Goal: Task Accomplishment & Management: Complete application form

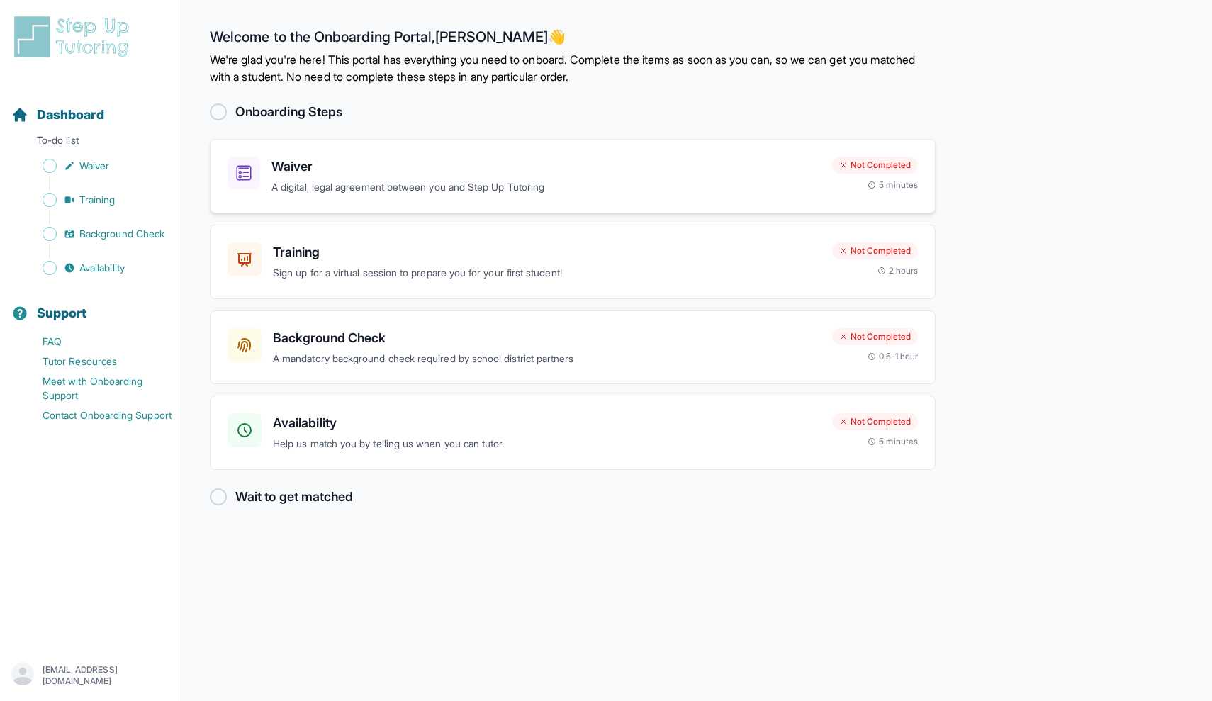
click at [303, 181] on p "A digital, legal agreement between you and Step Up Tutoring" at bounding box center [545, 187] width 549 height 16
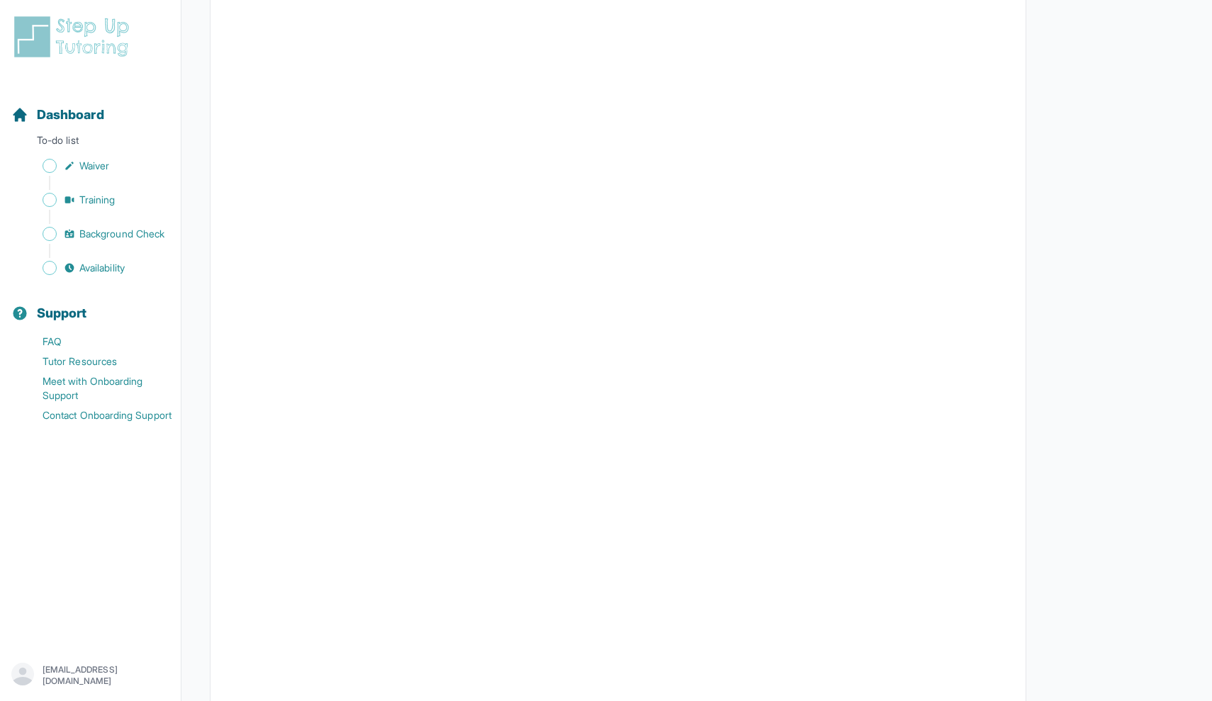
scroll to position [303, 0]
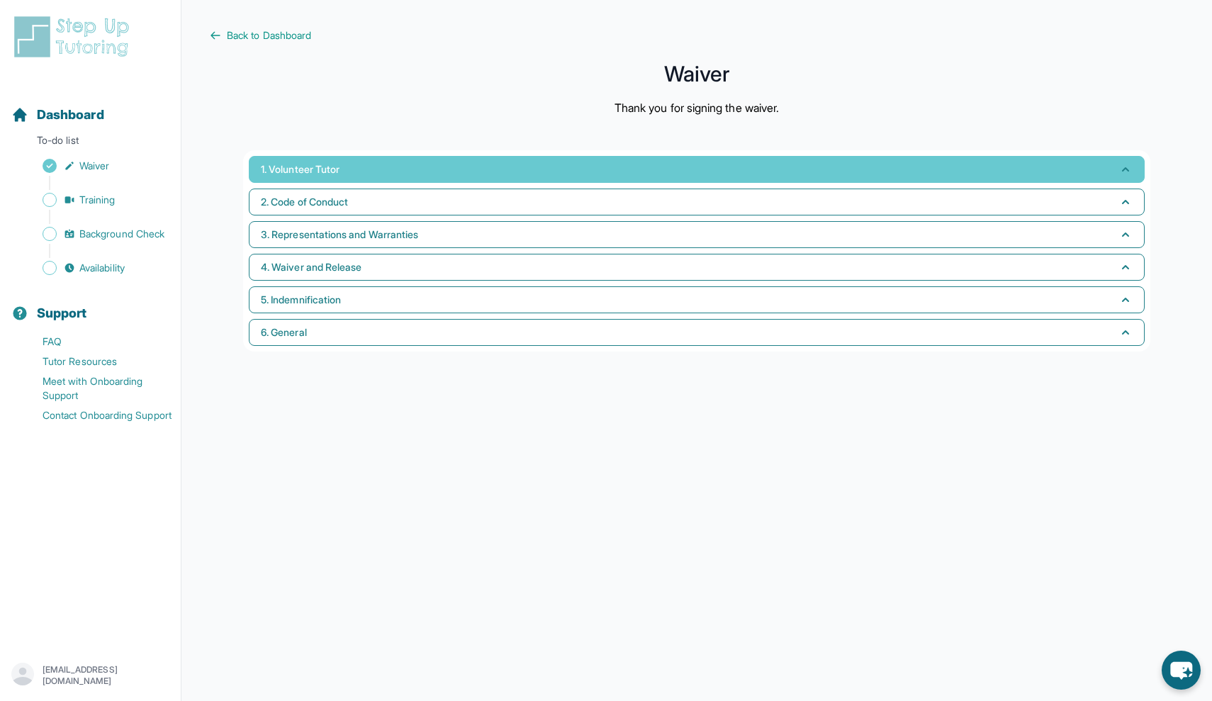
click at [581, 179] on button "1. Volunteer Tutor" at bounding box center [697, 169] width 896 height 27
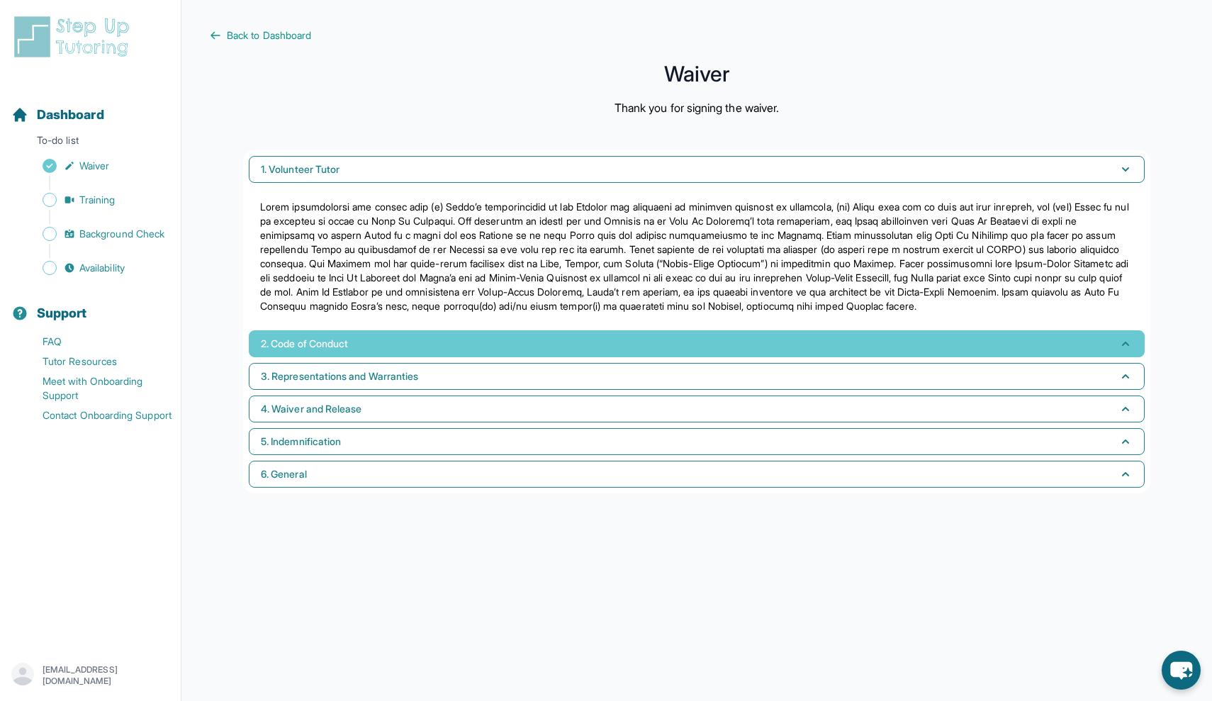
click at [495, 339] on button "2. Code of Conduct" at bounding box center [697, 343] width 896 height 27
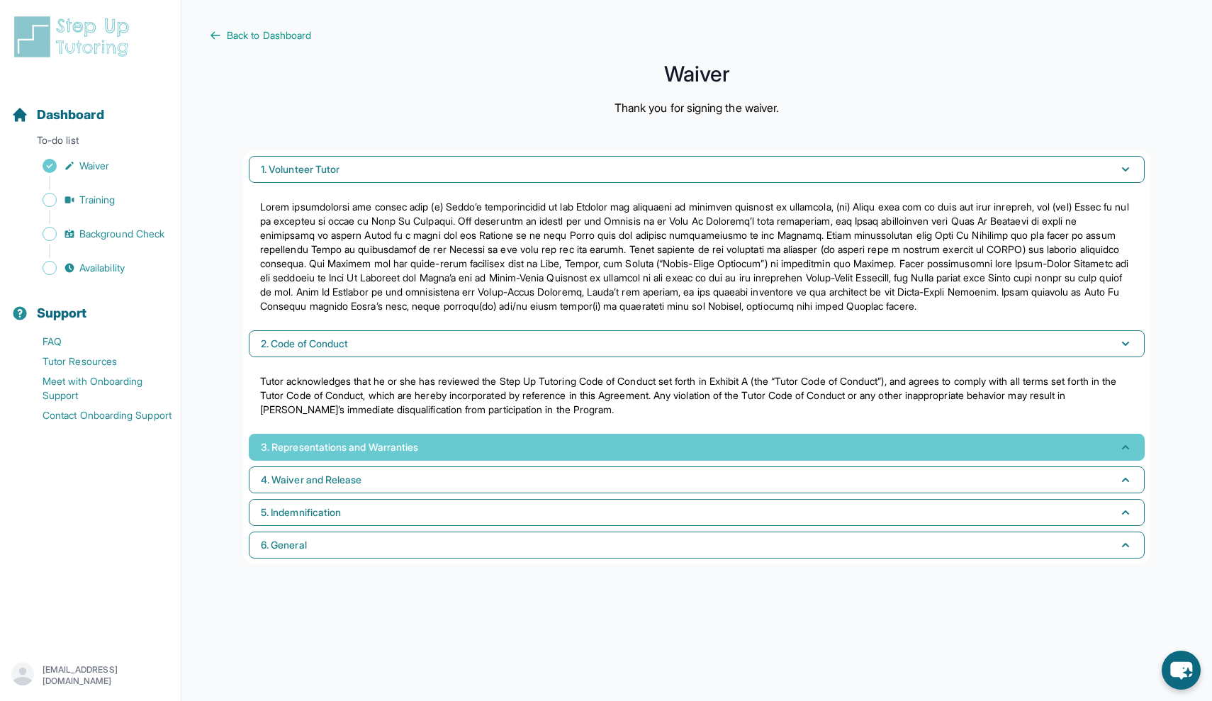
click at [464, 442] on button "3. Representations and Warranties" at bounding box center [697, 447] width 896 height 27
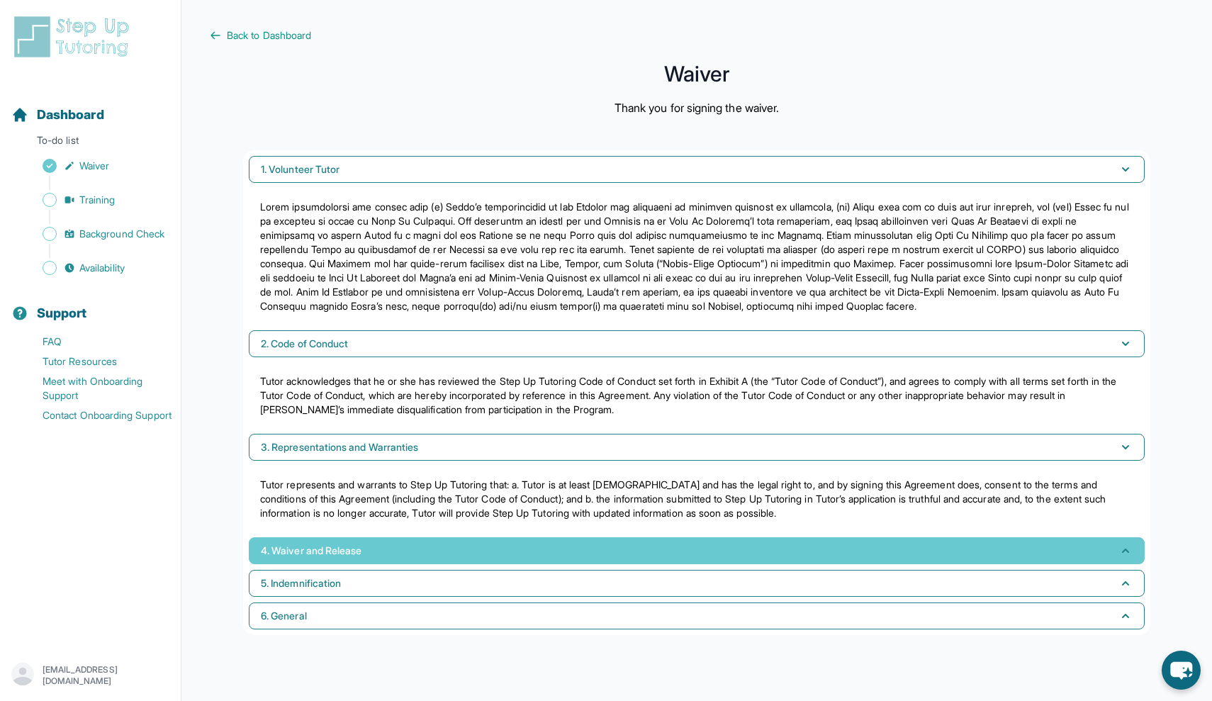
click at [438, 551] on button "4. Waiver and Release" at bounding box center [697, 550] width 896 height 27
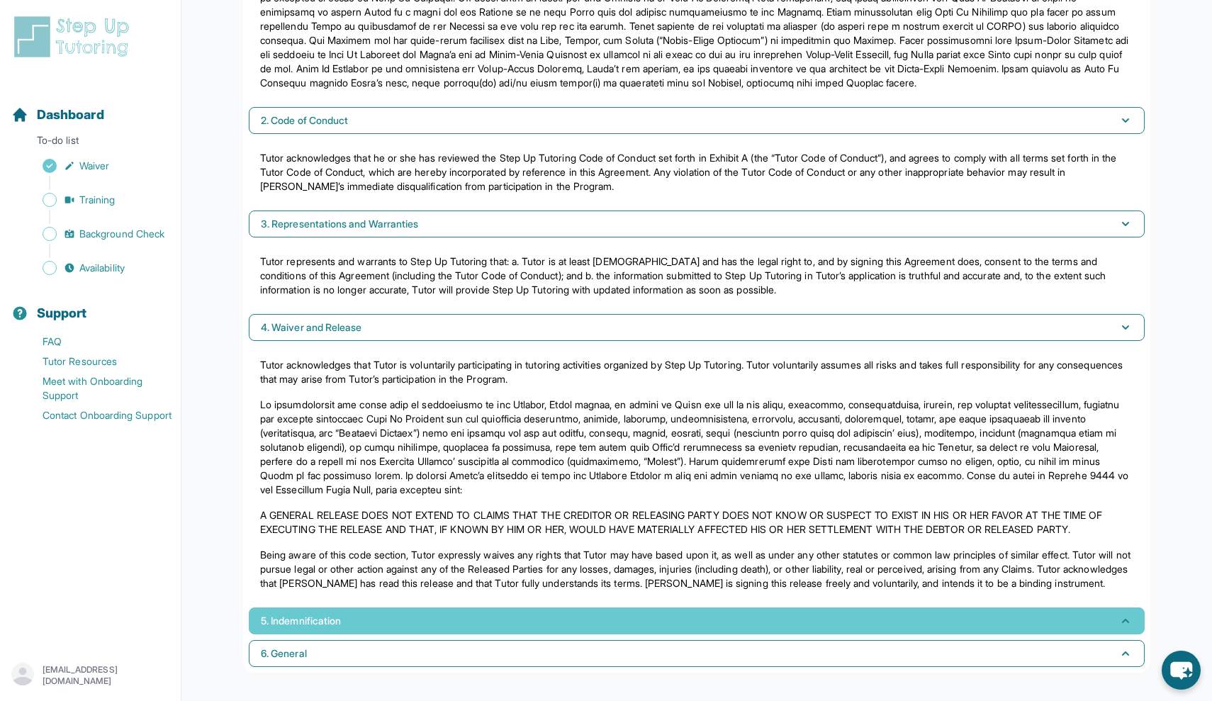
click at [417, 614] on button "5. Indemnification" at bounding box center [697, 620] width 896 height 27
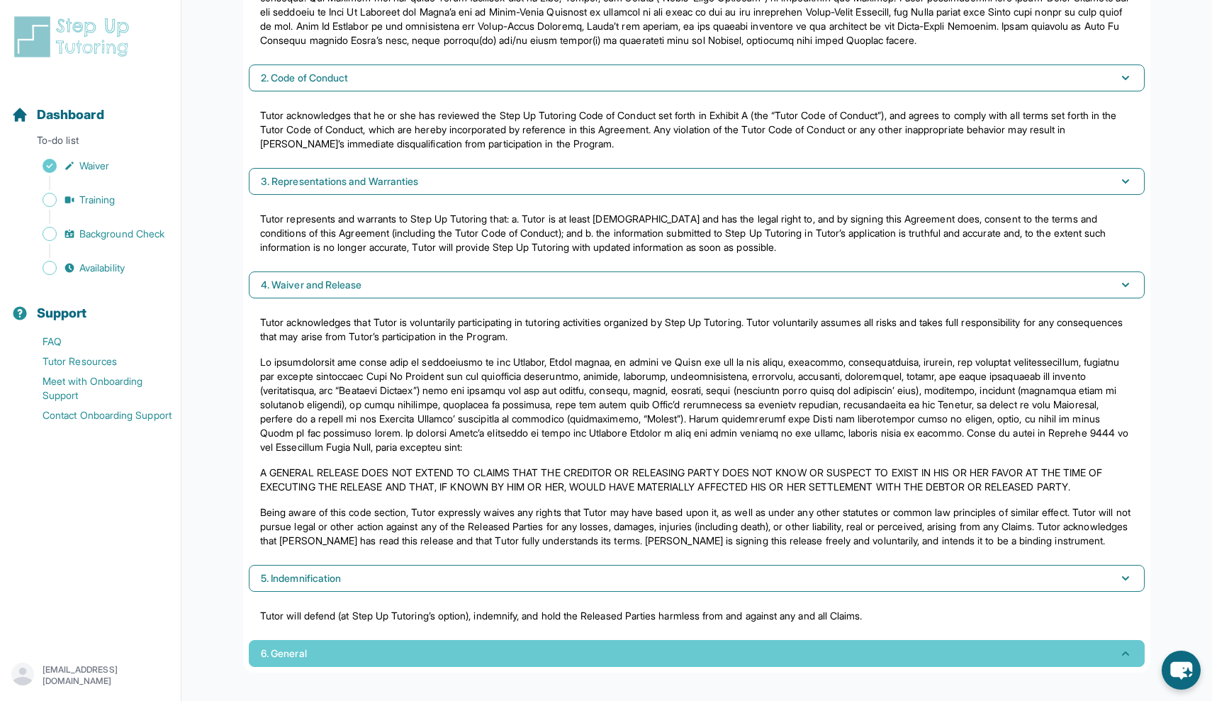
click at [439, 643] on button "6. General" at bounding box center [697, 653] width 896 height 27
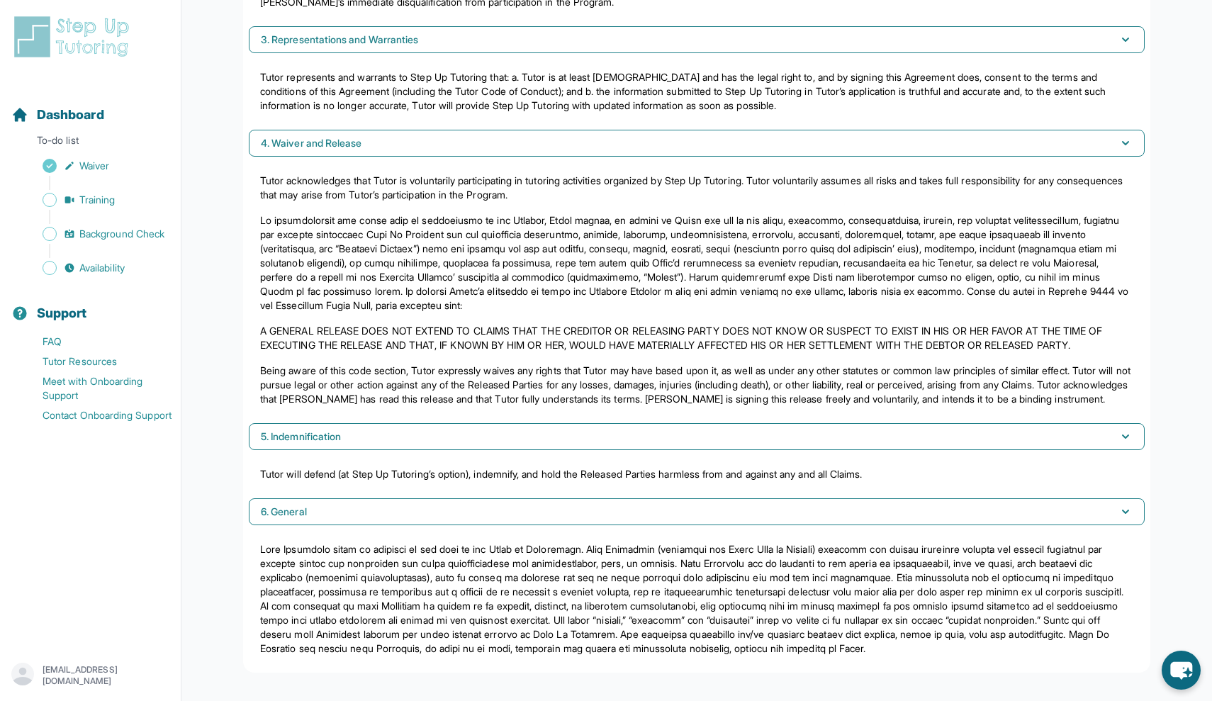
scroll to position [436, 0]
click at [105, 201] on span "Training" at bounding box center [97, 200] width 36 height 14
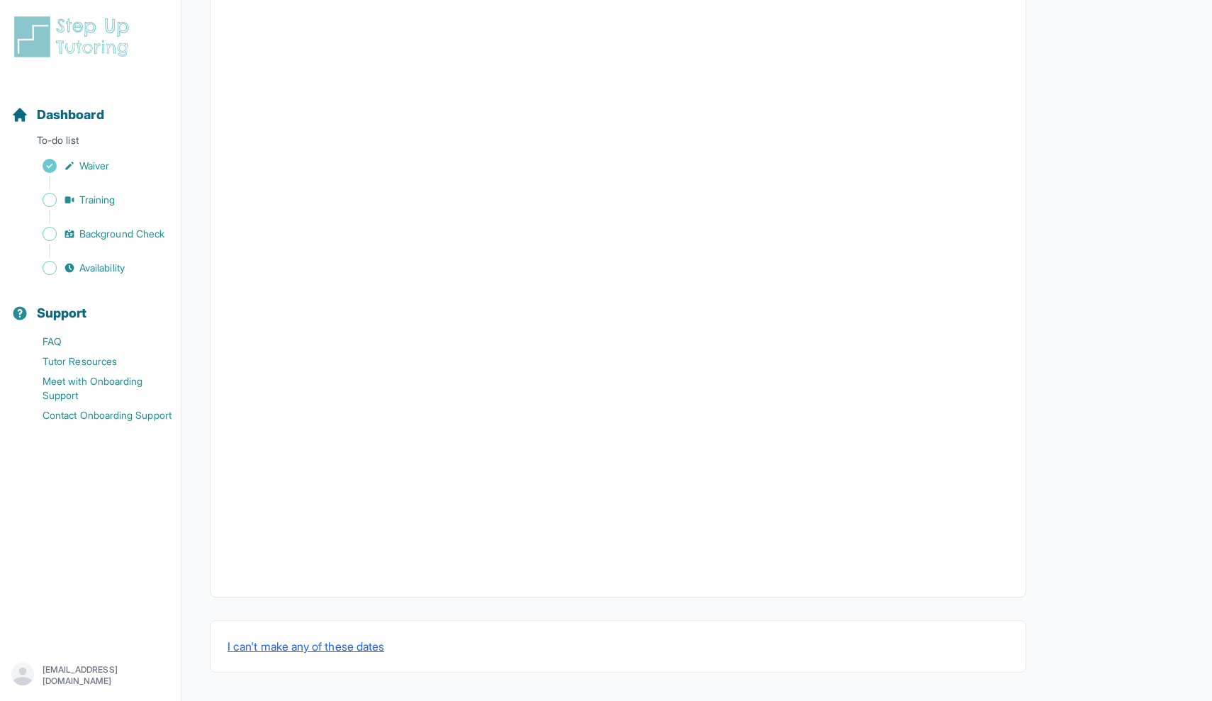
scroll to position [297, 0]
click at [108, 195] on span "Training" at bounding box center [97, 200] width 36 height 14
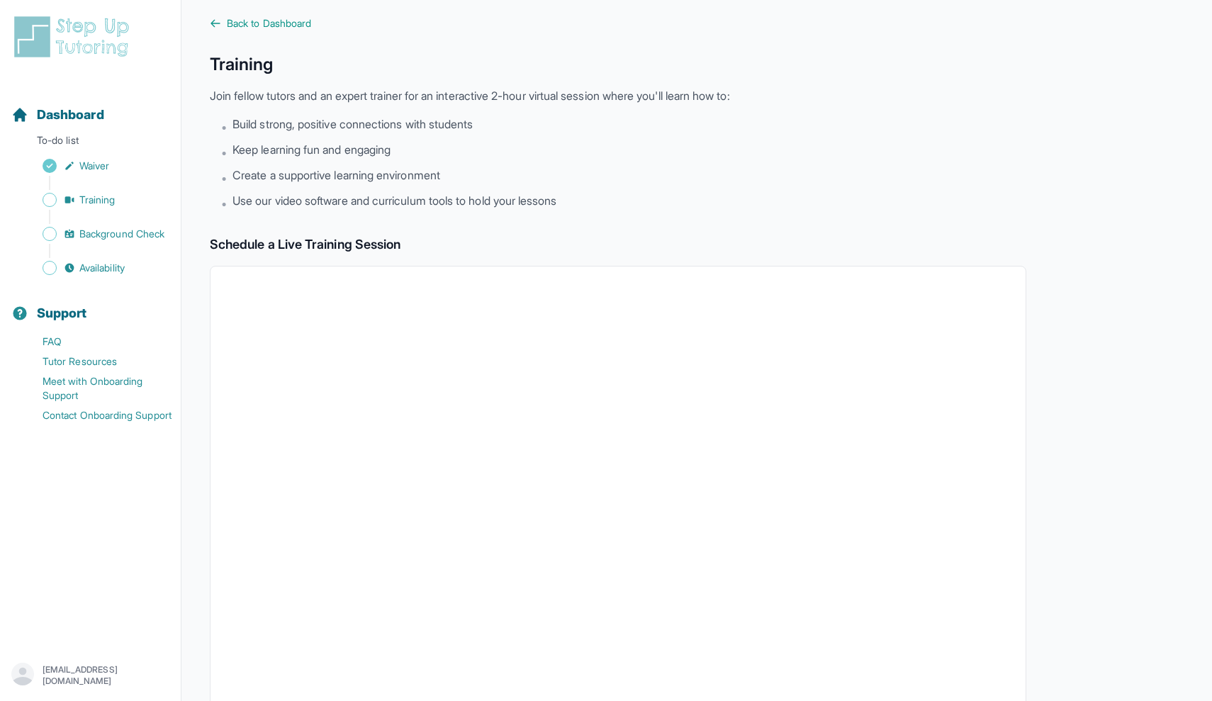
scroll to position [17, 0]
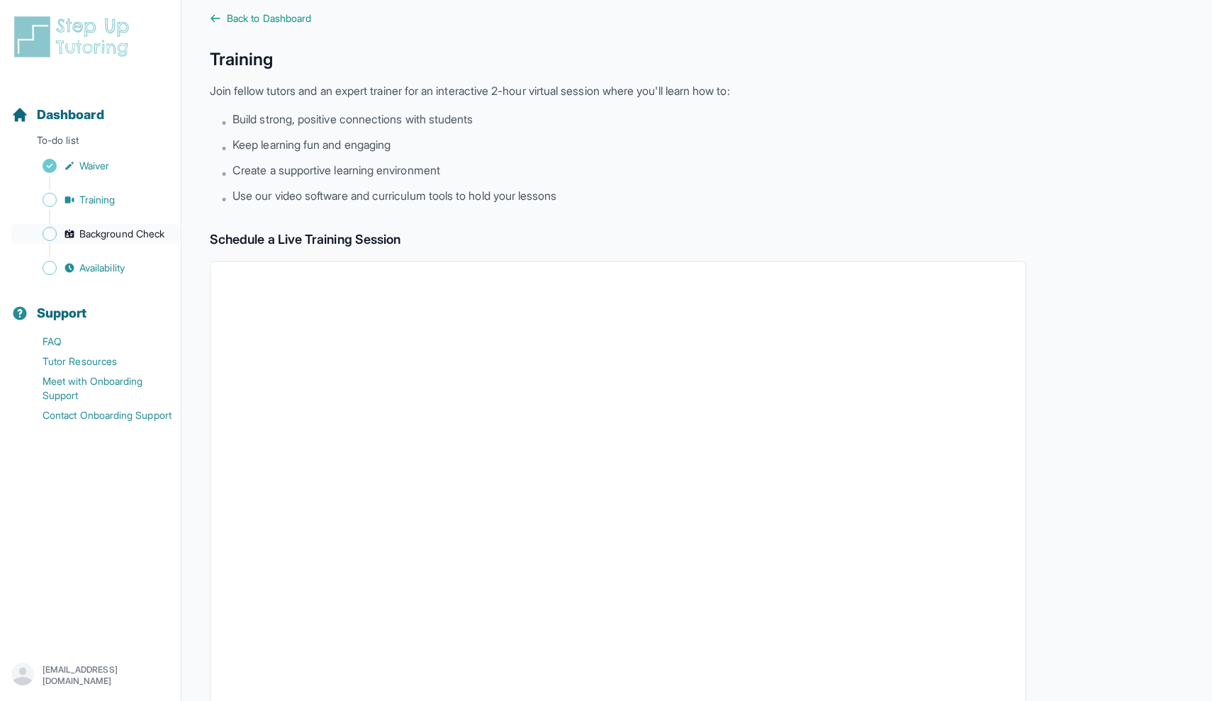
click at [118, 235] on span "Background Check" at bounding box center [121, 234] width 85 height 14
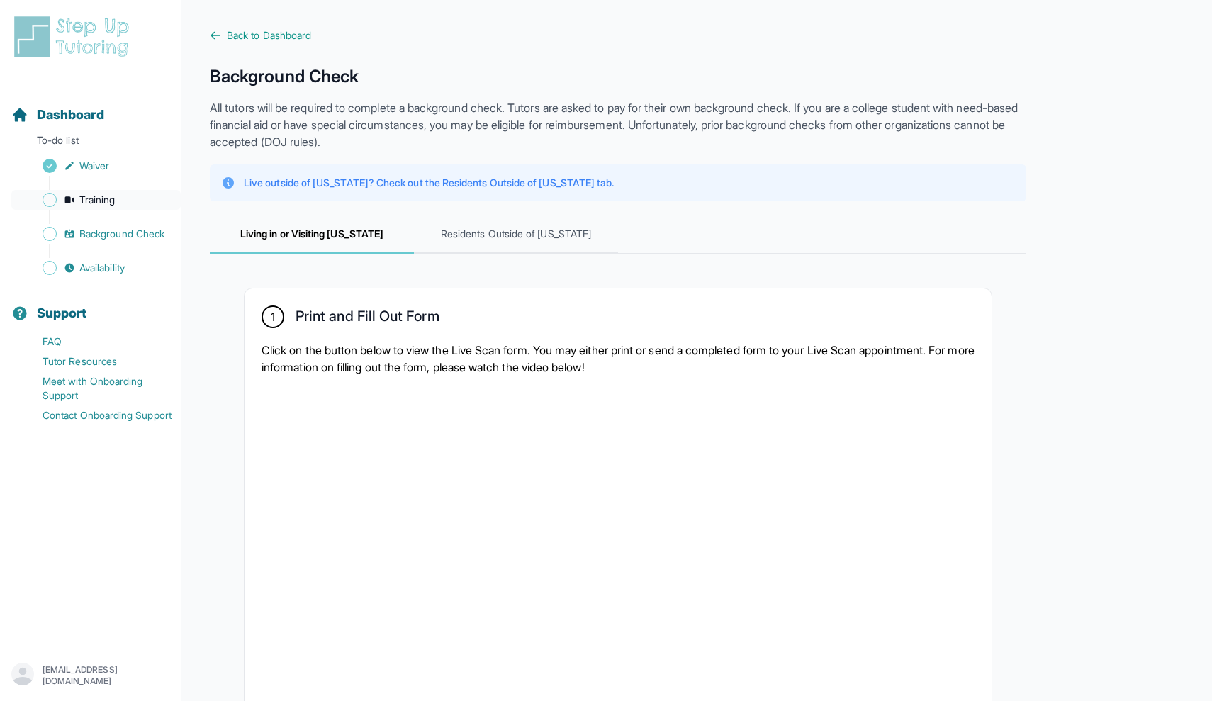
click at [99, 202] on span "Training" at bounding box center [97, 200] width 36 height 14
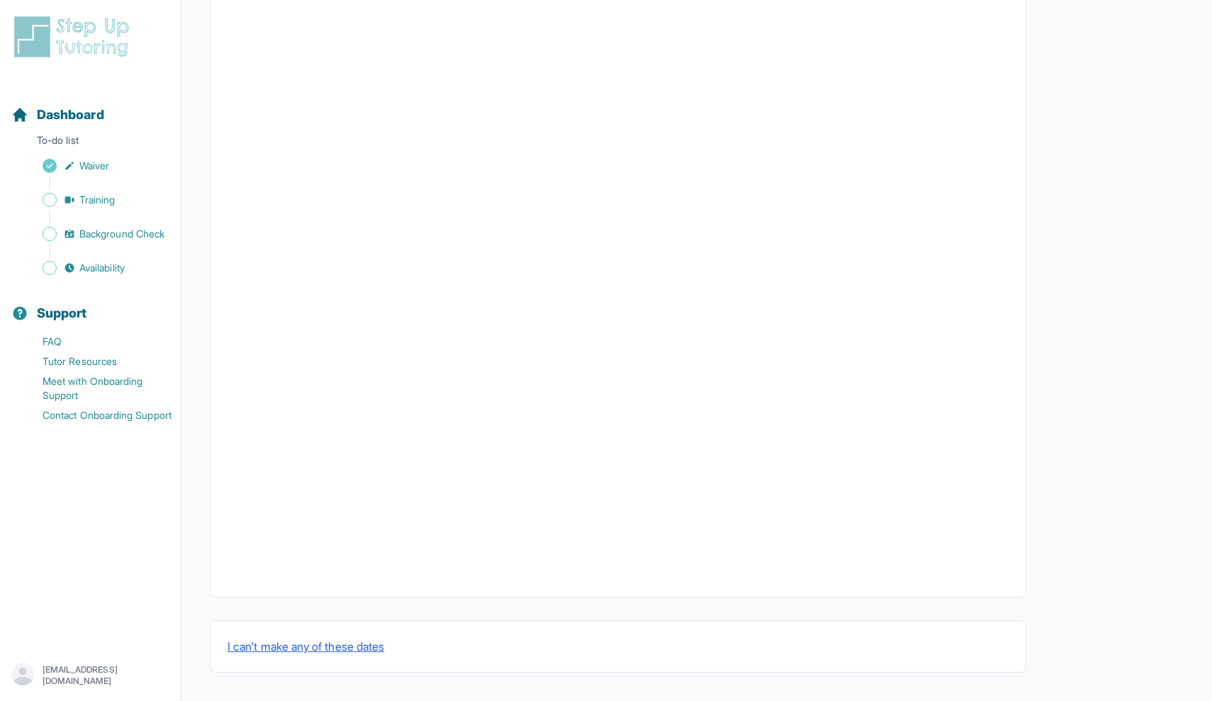
scroll to position [297, 0]
click at [103, 206] on span "Training" at bounding box center [97, 200] width 36 height 14
click at [115, 230] on span "Background Check" at bounding box center [121, 234] width 85 height 14
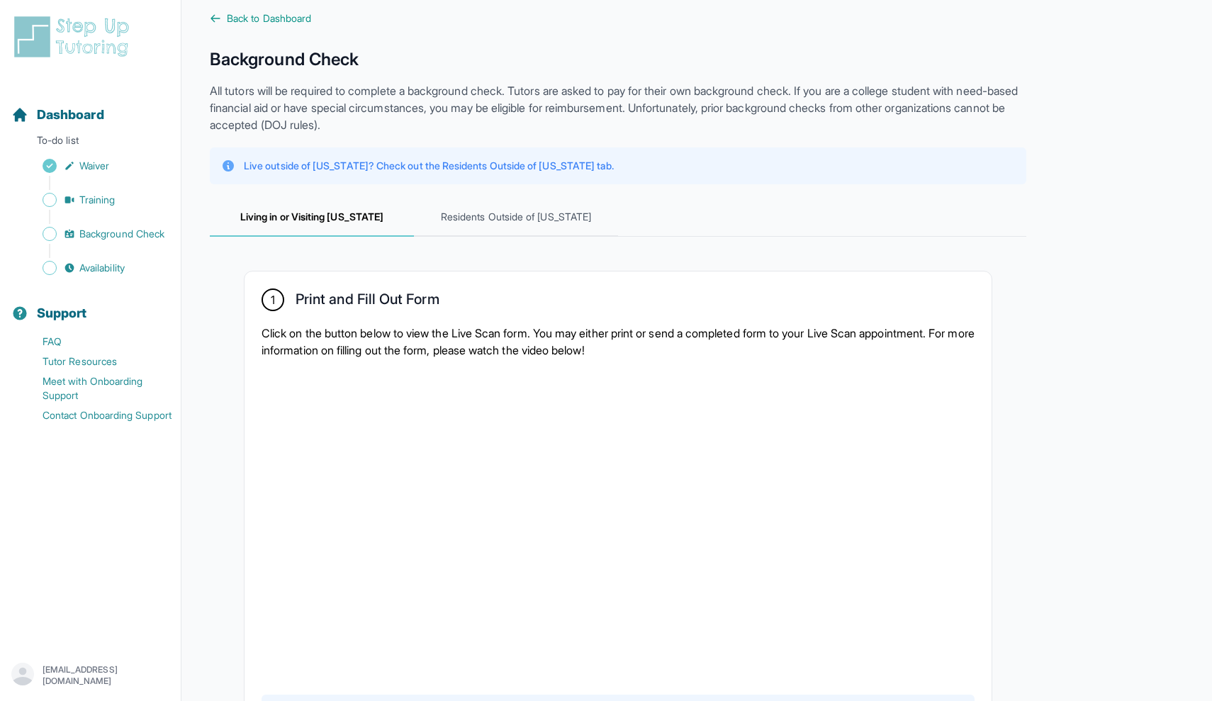
scroll to position [18, 0]
click at [326, 225] on span "Living in or Visiting [US_STATE]" at bounding box center [312, 217] width 204 height 38
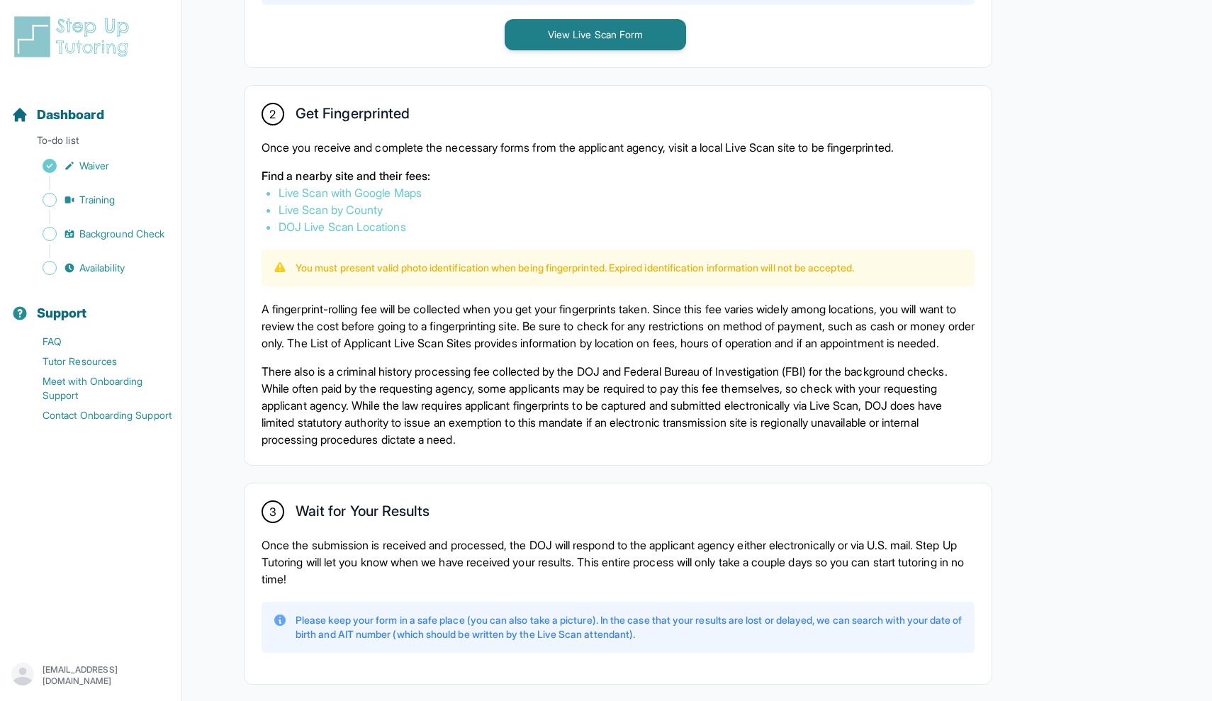
scroll to position [747, 0]
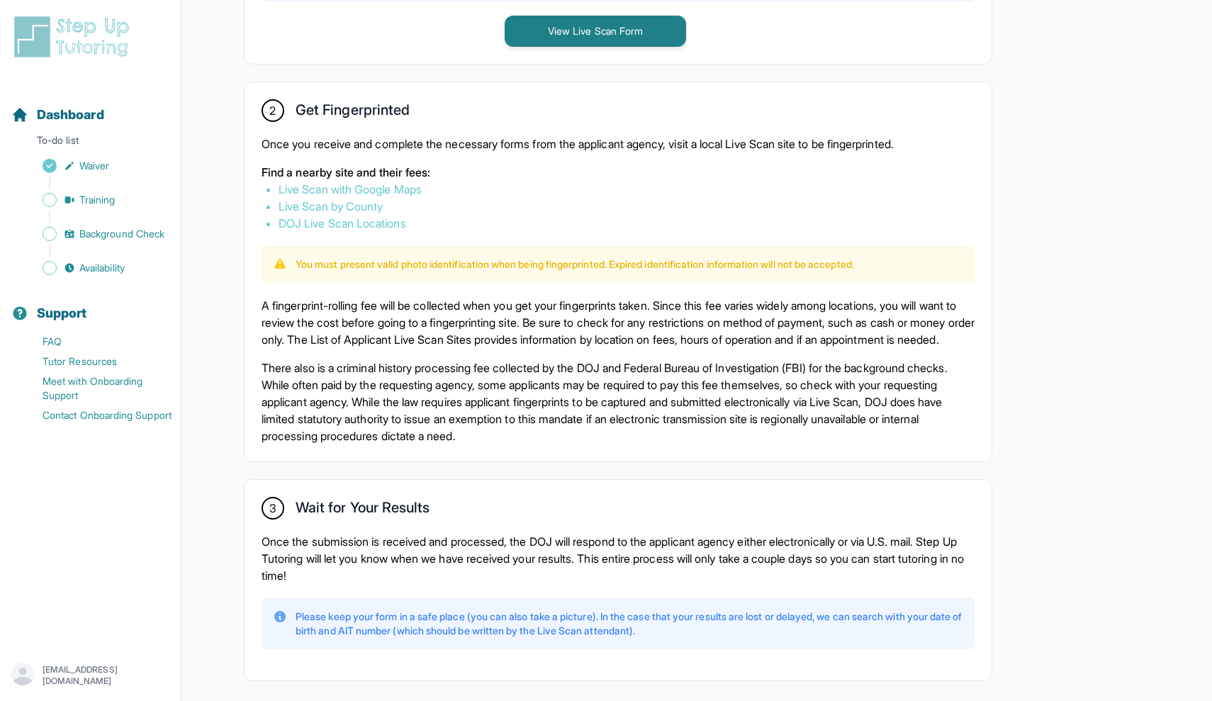
click at [381, 187] on link "Live Scan with Google Maps" at bounding box center [349, 189] width 143 height 14
